Goal: Information Seeking & Learning: Learn about a topic

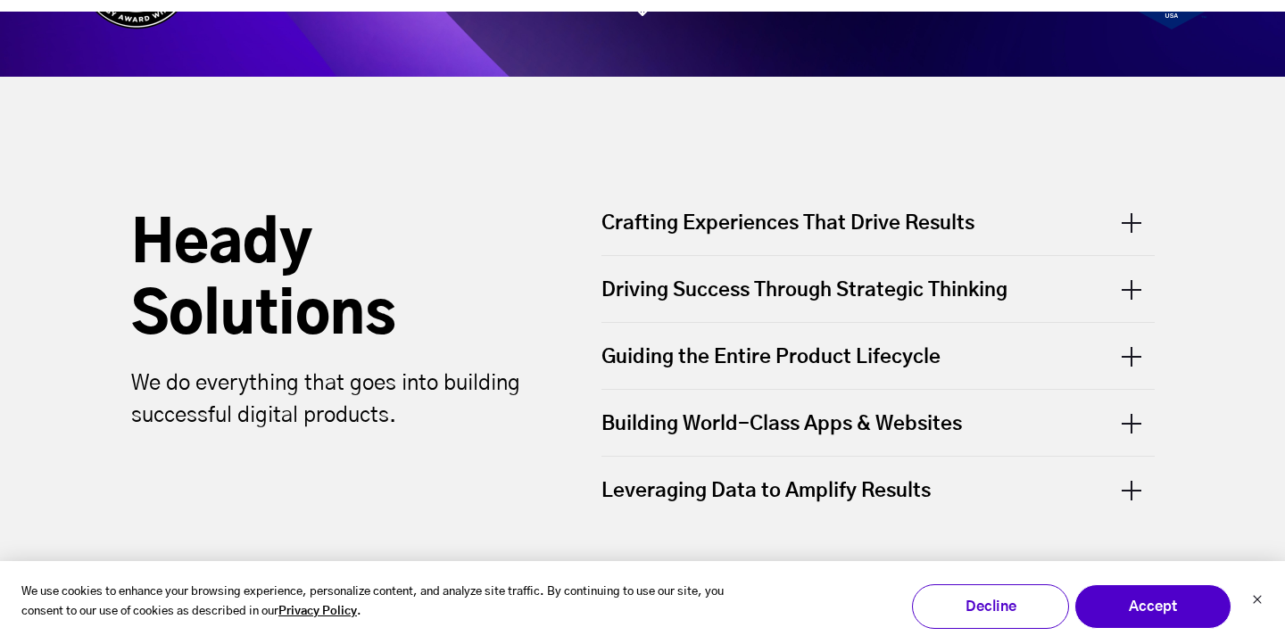
scroll to position [533, 0]
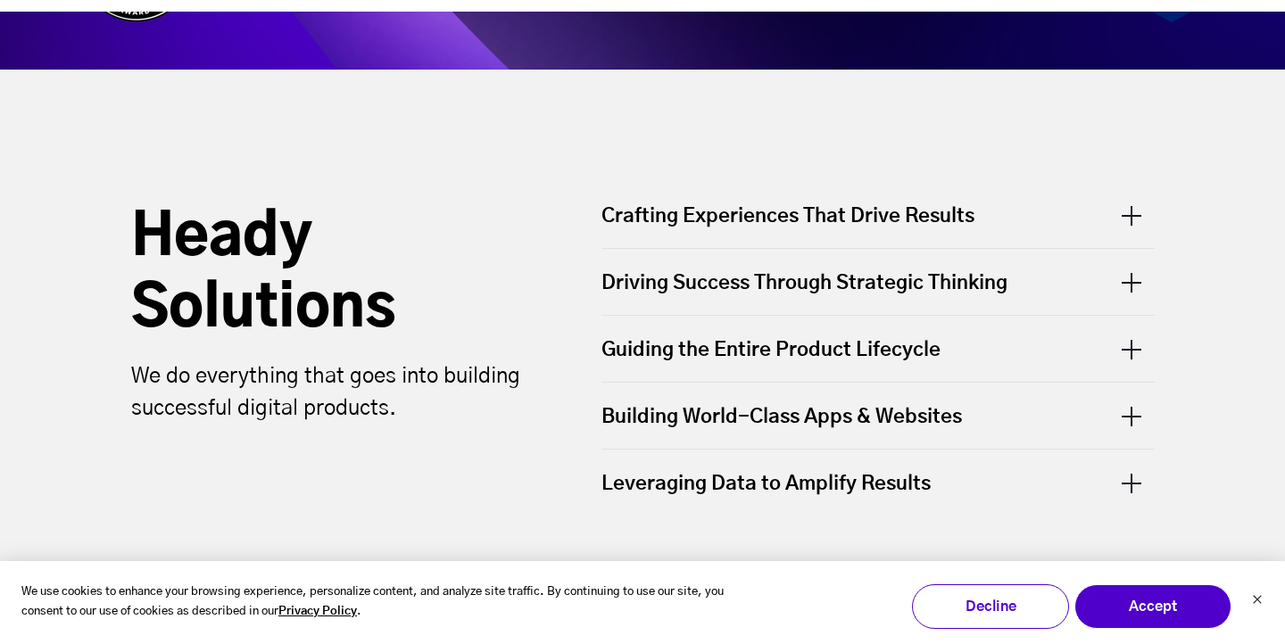
click at [1134, 215] on div "Crafting Experiences That Drive Results" at bounding box center [877, 225] width 553 height 45
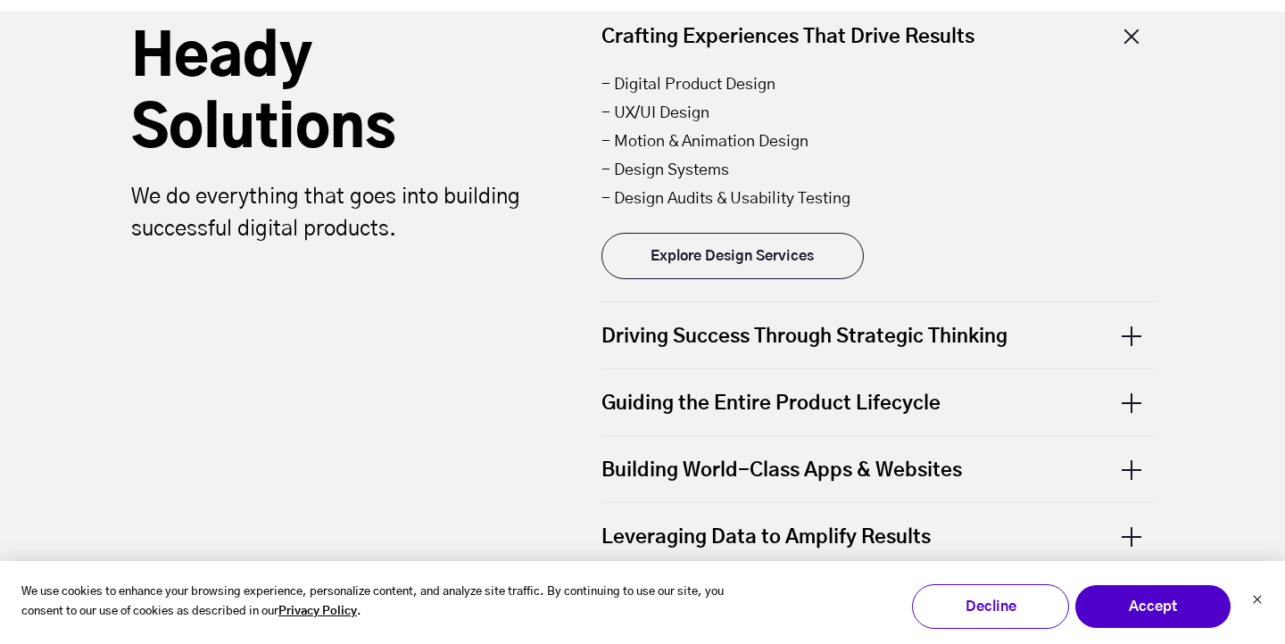
scroll to position [720, 0]
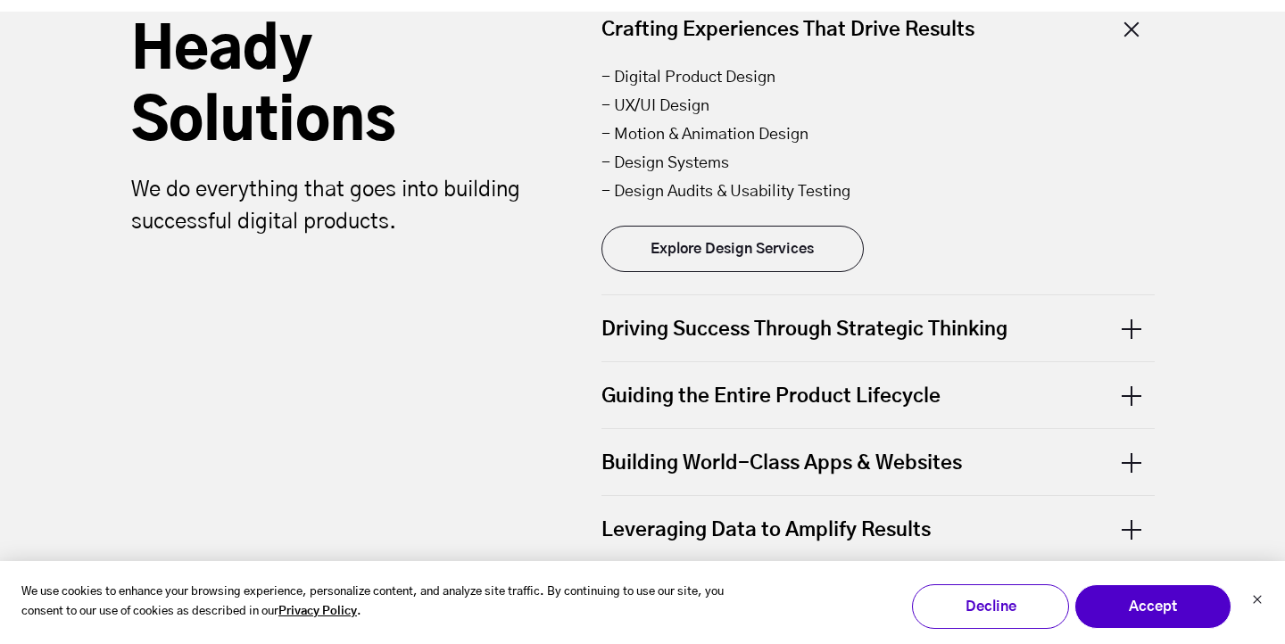
click at [1130, 325] on div "Driving Success Through Strategic Thinking" at bounding box center [877, 328] width 553 height 66
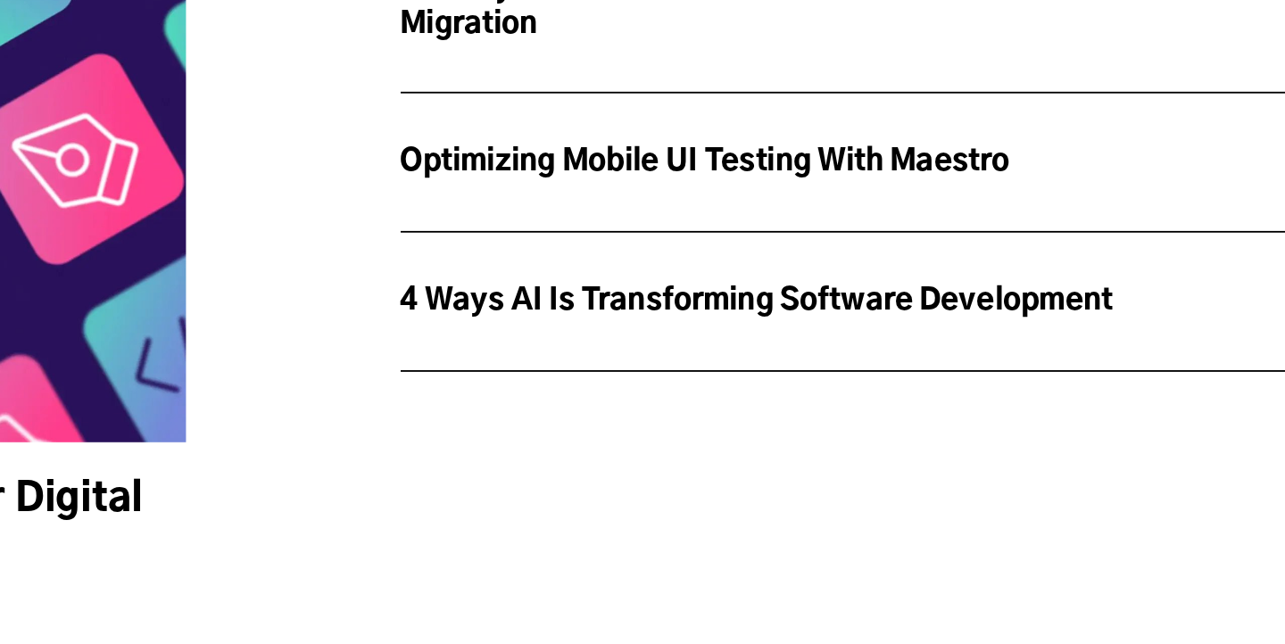
scroll to position [7350, 0]
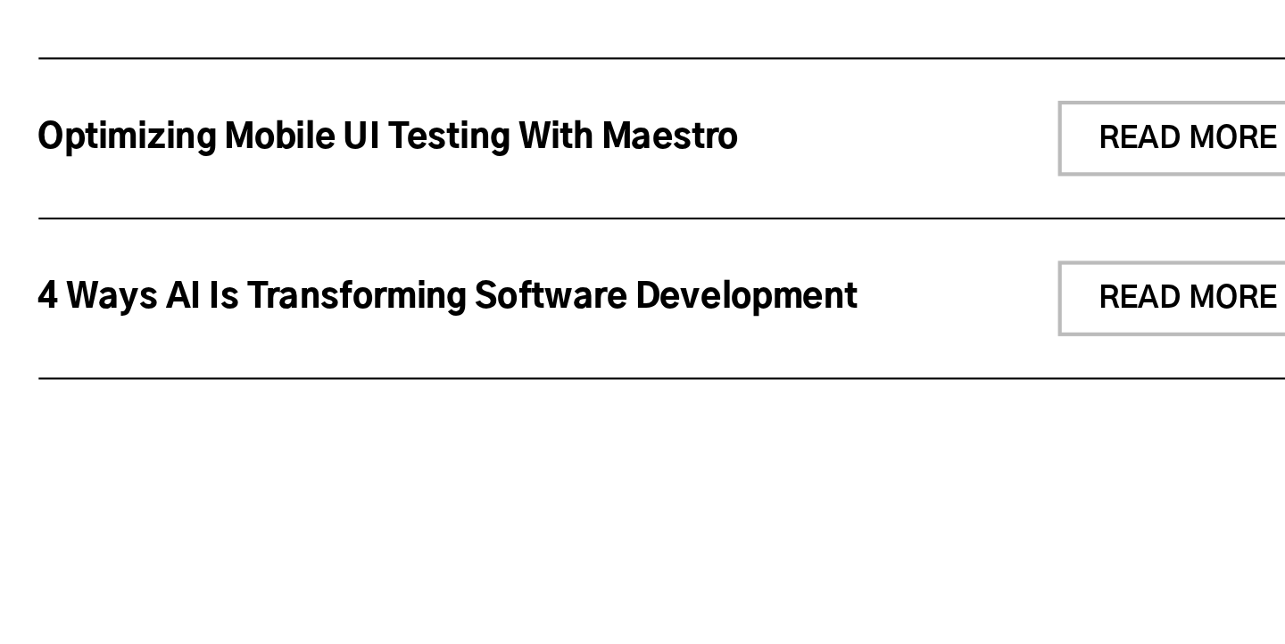
click at [1009, 355] on div "Heady Thoughts Insights on what’s now and what’s next in tech, mobile & digital…" at bounding box center [642, 204] width 1227 height 561
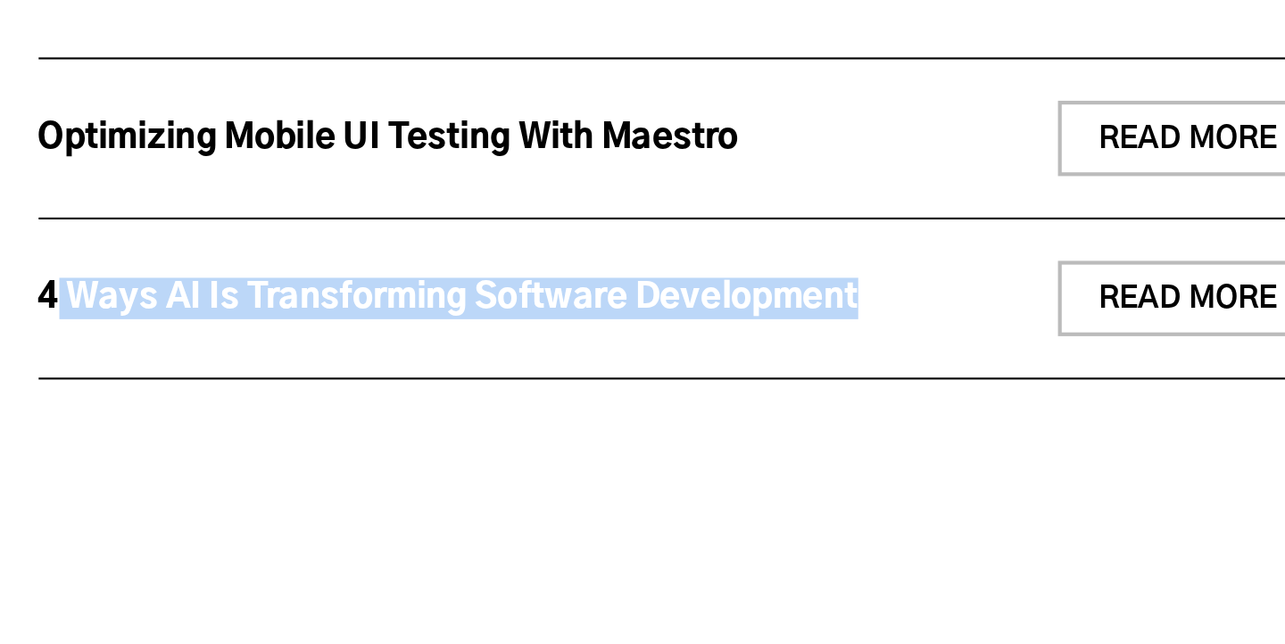
click at [1009, 355] on div "Heady Thoughts Insights on what’s now and what’s next in tech, mobile & digital…" at bounding box center [642, 204] width 1227 height 561
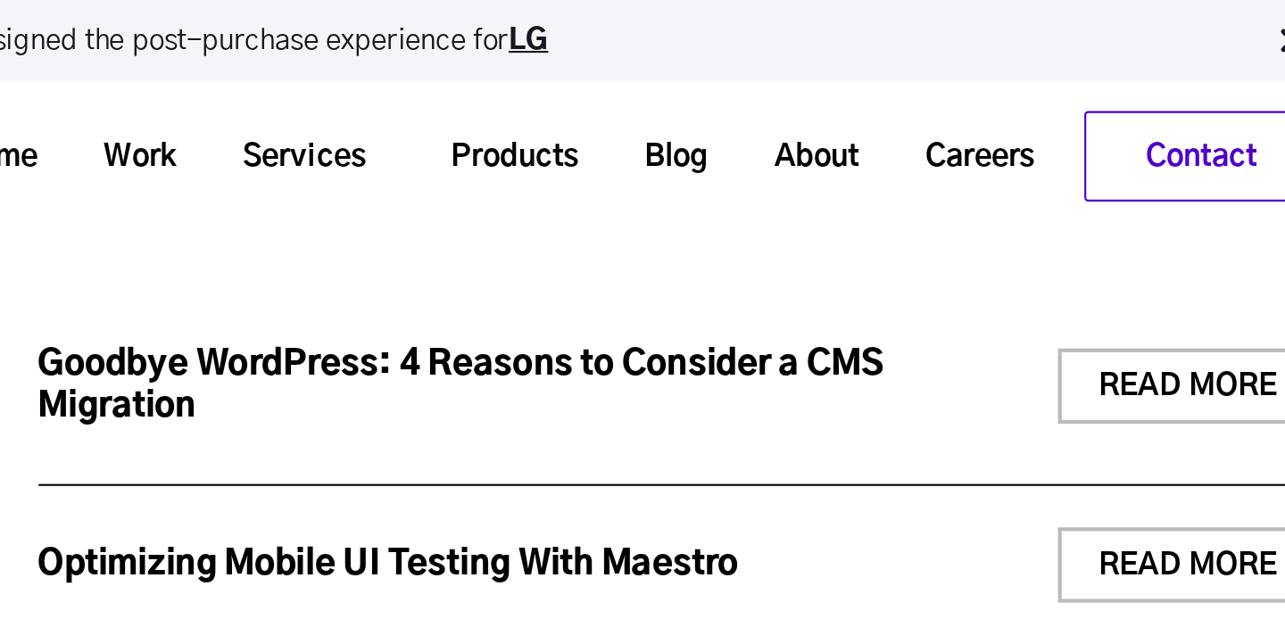
scroll to position [7201, 0]
